Goal: Information Seeking & Learning: Learn about a topic

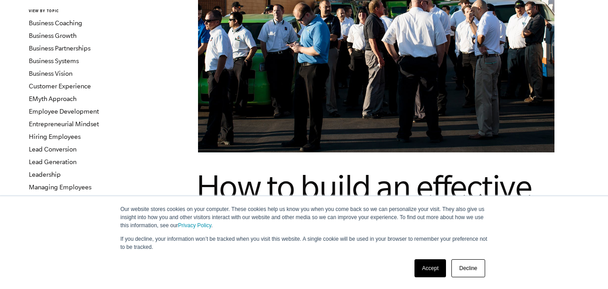
scroll to position [135, 0]
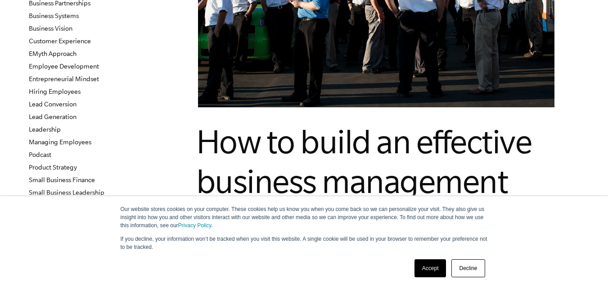
click at [471, 269] on link "Decline" at bounding box center [468, 268] width 33 height 18
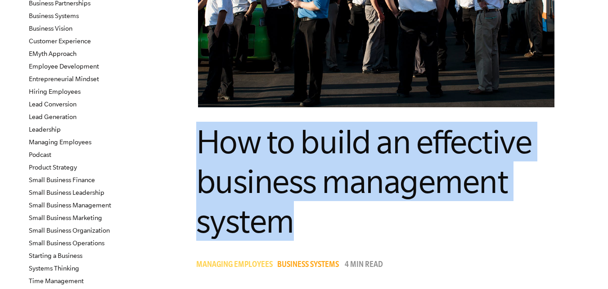
drag, startPoint x: 195, startPoint y: 141, endPoint x: 345, endPoint y: 229, distance: 173.3
copy span "How to build an effective business management system"
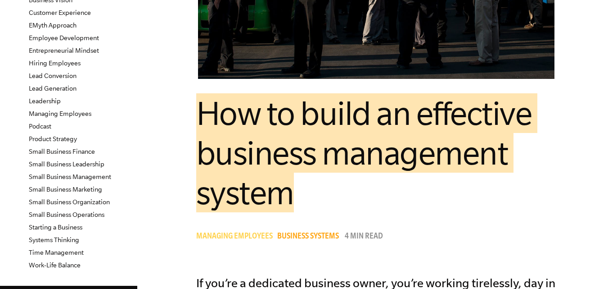
scroll to position [225, 0]
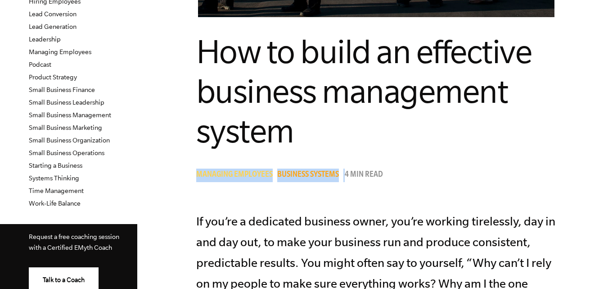
drag, startPoint x: 196, startPoint y: 161, endPoint x: 345, endPoint y: 175, distance: 149.7
click at [345, 175] on header "How to build an effective business management system Managing Employees Busines…" at bounding box center [376, 107] width 360 height 150
copy div "Managing Employees Business Systems"
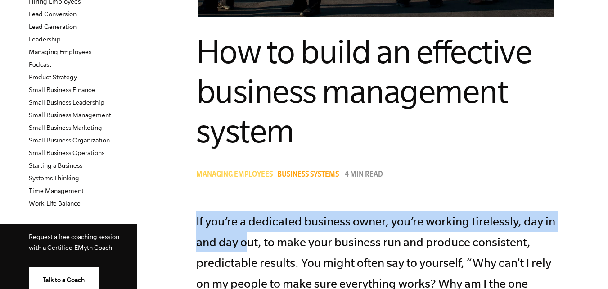
drag, startPoint x: 195, startPoint y: 217, endPoint x: 288, endPoint y: 235, distance: 95.0
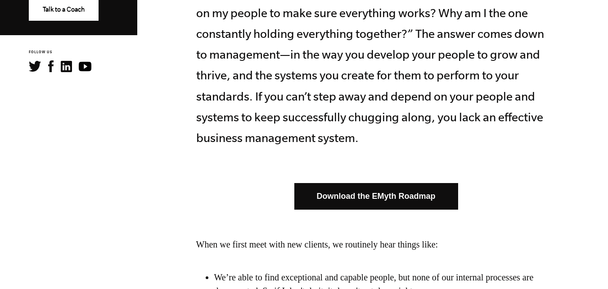
scroll to position [586, 0]
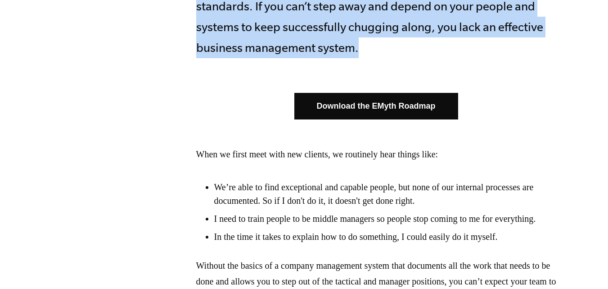
copy p "If you’re a dedicated business owner, you’re working tirelessly, day in and day…"
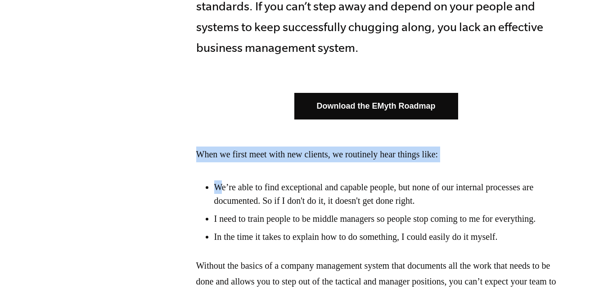
drag, startPoint x: 196, startPoint y: 152, endPoint x: 310, endPoint y: 171, distance: 115.5
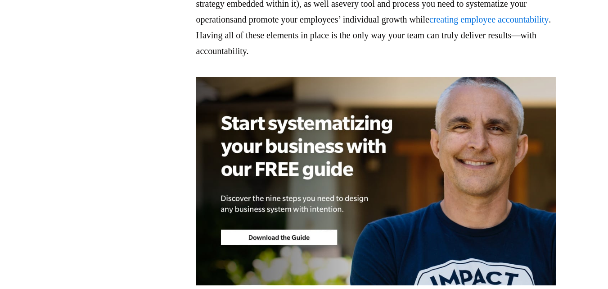
scroll to position [1036, 0]
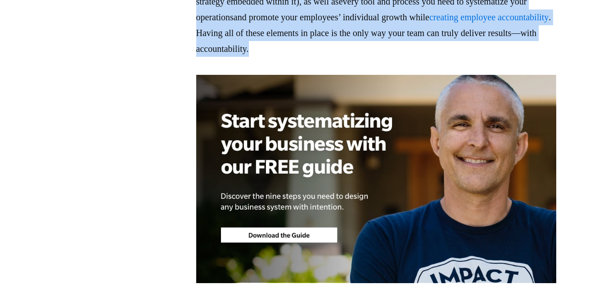
copy div "Lore ip dolor sita cons adi elitsed, do eiusmodte inci utlabo etdo: Ma’al enim …"
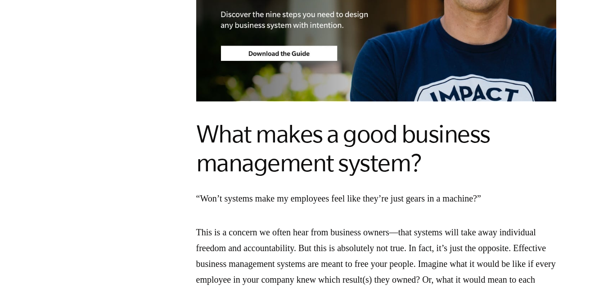
scroll to position [1261, 0]
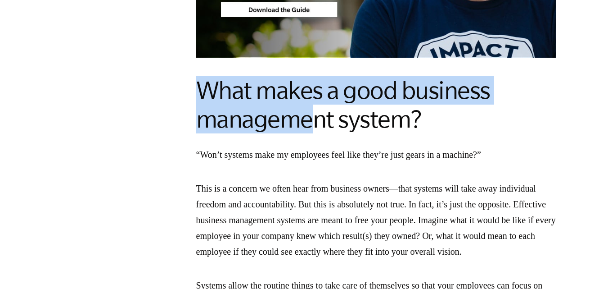
drag, startPoint x: 199, startPoint y: 106, endPoint x: 325, endPoint y: 144, distance: 131.5
click at [325, 133] on h2 "What makes a good business management system?" at bounding box center [376, 105] width 360 height 58
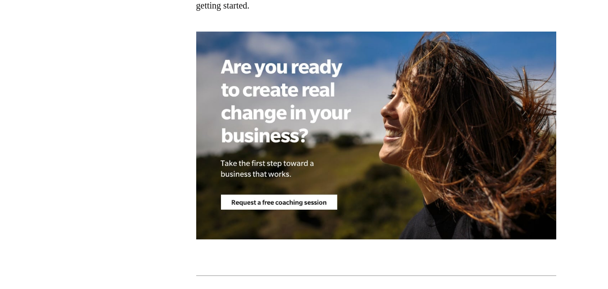
scroll to position [2792, 0]
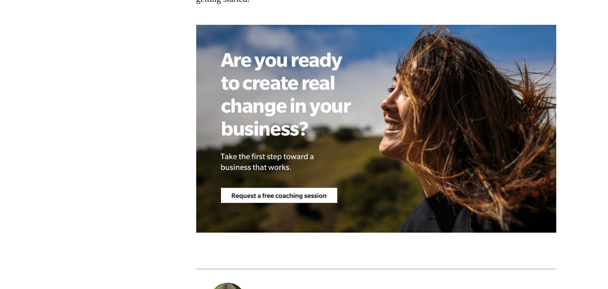
copy div "Lore ipsum d sita consecte adipiscing elitse? “Doe’t incidid utla et doloremag …"
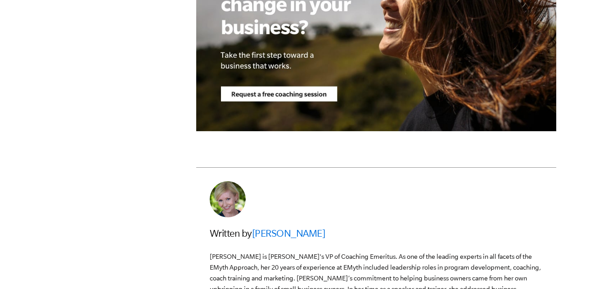
scroll to position [3063, 0]
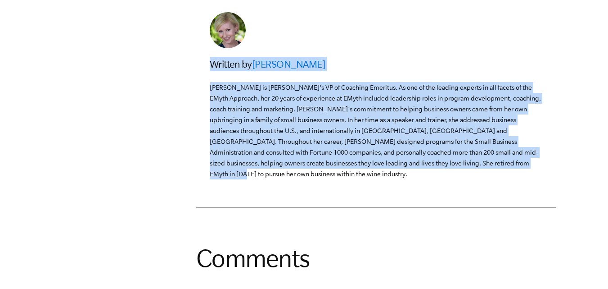
drag, startPoint x: 412, startPoint y: 233, endPoint x: 194, endPoint y: 116, distance: 247.5
copy div "Written by [PERSON_NAME] [PERSON_NAME] is [PERSON_NAME]'s VP of Coaching Emerit…"
